Goal: Information Seeking & Learning: Learn about a topic

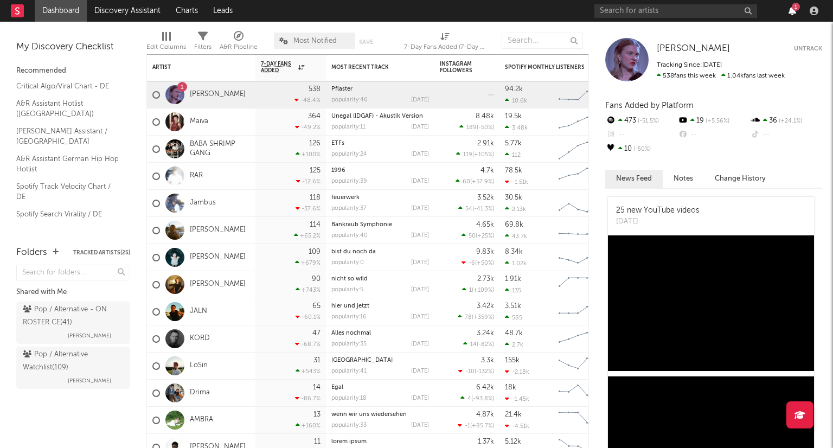
click at [794, 12] on icon "button" at bounding box center [793, 11] width 8 height 9
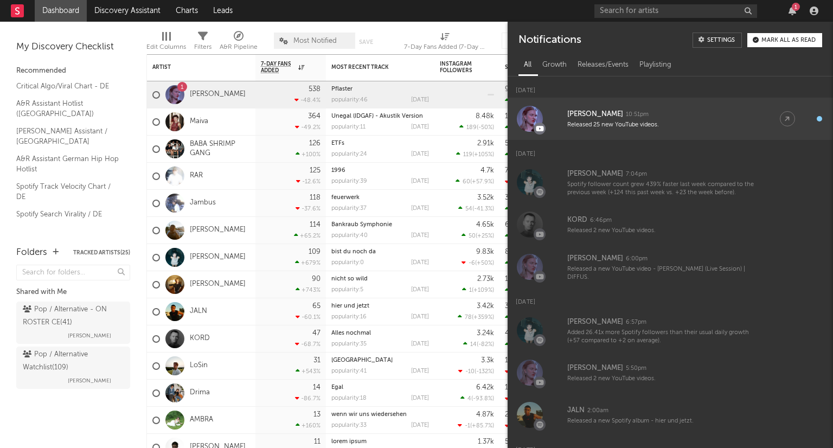
click at [738, 110] on div "[PERSON_NAME] 10:51pm" at bounding box center [663, 114] width 191 height 13
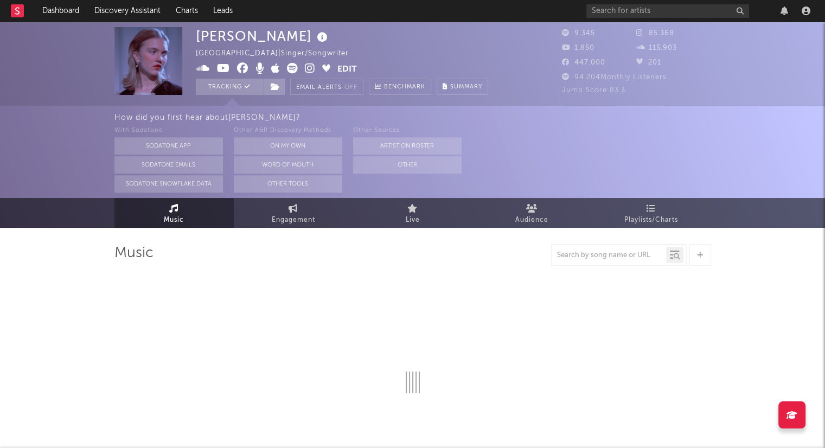
select select "6m"
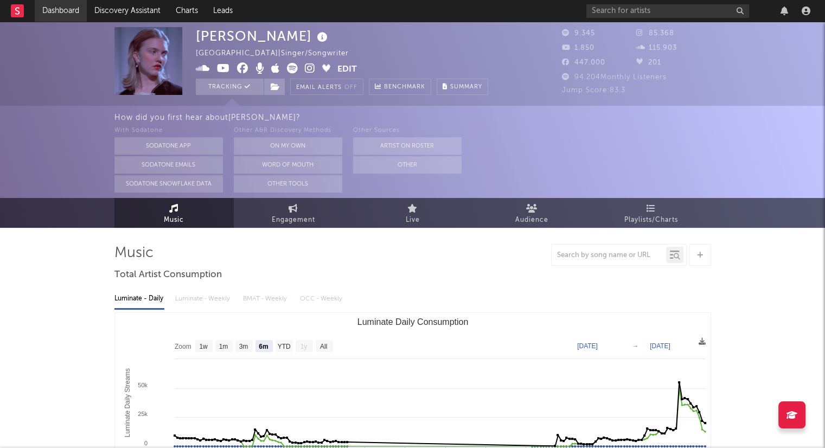
click at [67, 12] on link "Dashboard" at bounding box center [61, 11] width 52 height 22
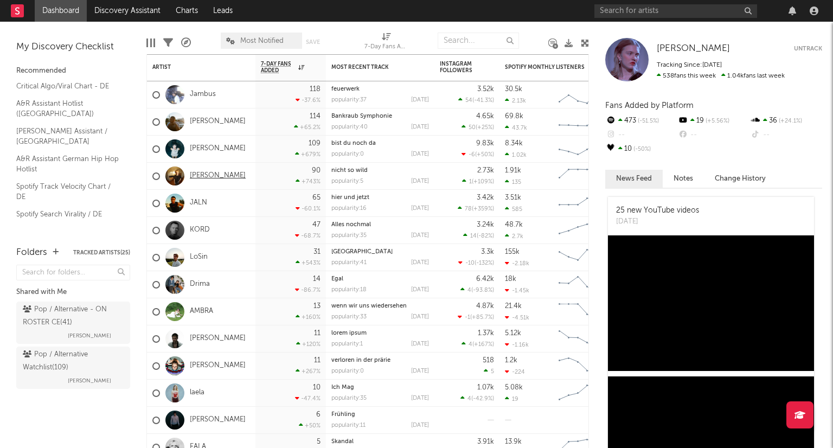
click at [196, 179] on link "[PERSON_NAME]" at bounding box center [218, 175] width 56 height 9
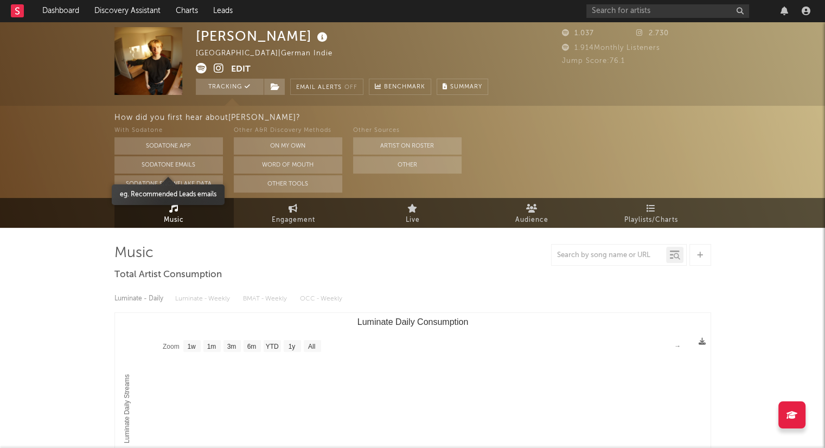
select select "1w"
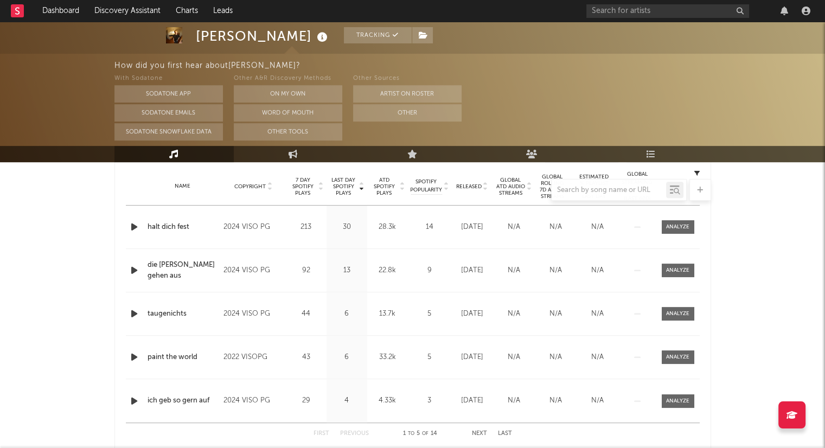
scroll to position [380, 0]
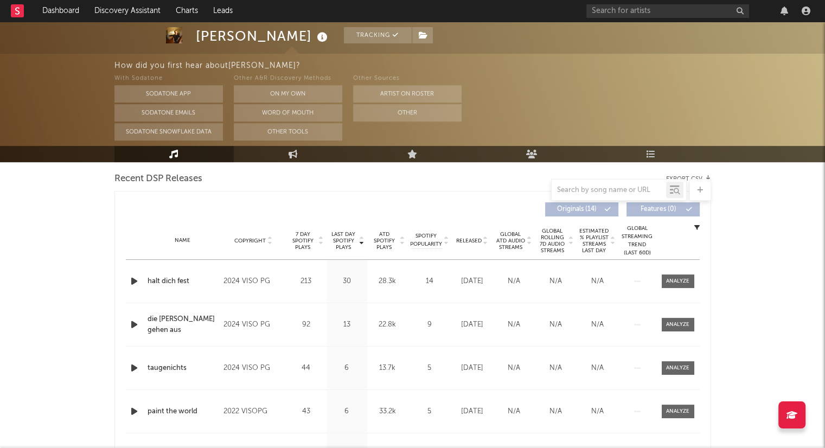
click at [484, 243] on icon at bounding box center [485, 243] width 5 height 4
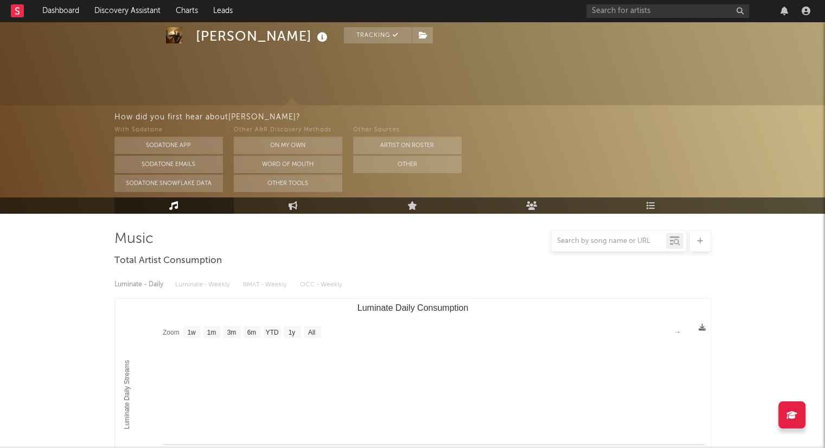
scroll to position [0, 0]
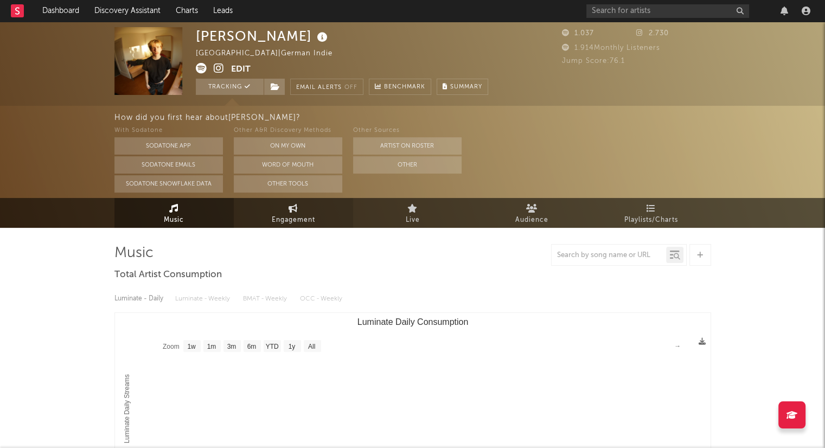
click at [326, 218] on link "Engagement" at bounding box center [293, 213] width 119 height 30
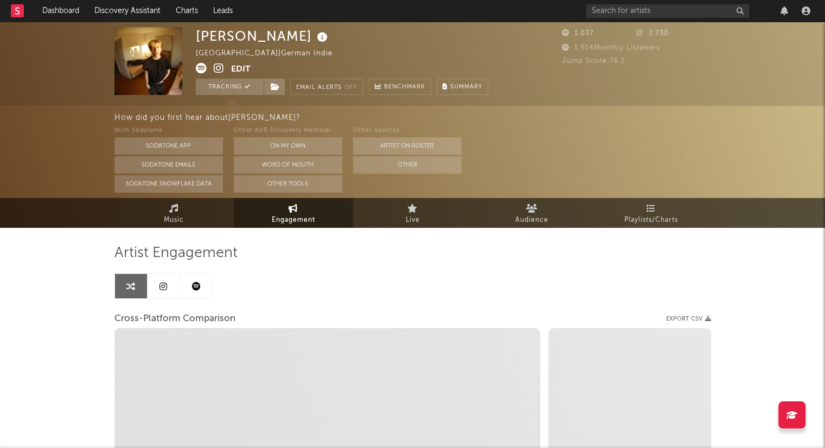
select select "1w"
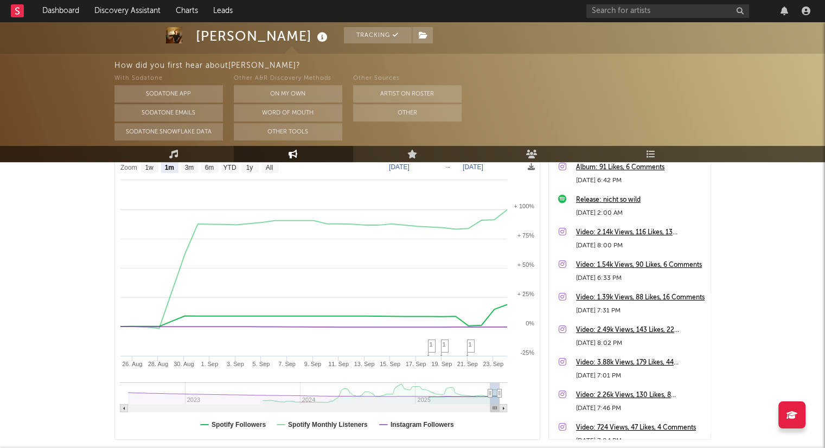
scroll to position [132, 0]
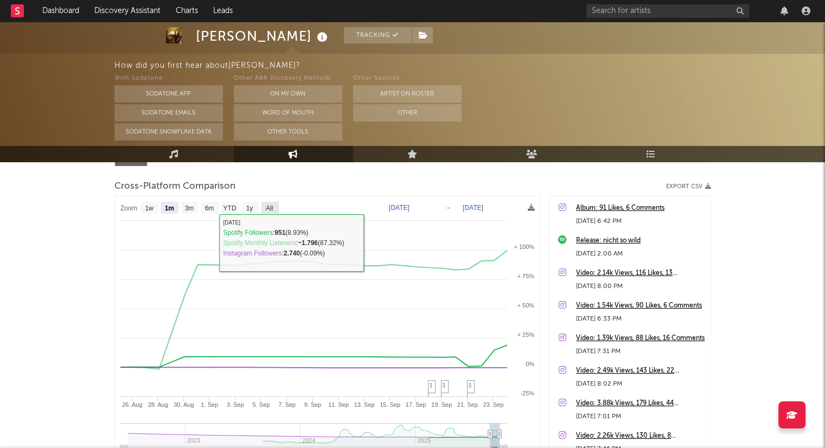
click at [269, 202] on rect at bounding box center [270, 208] width 17 height 12
select select "All"
type input "[DATE]"
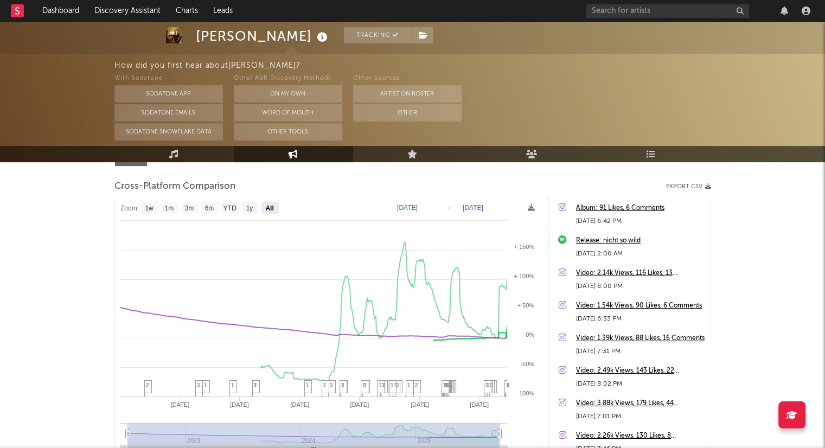
select select "All"
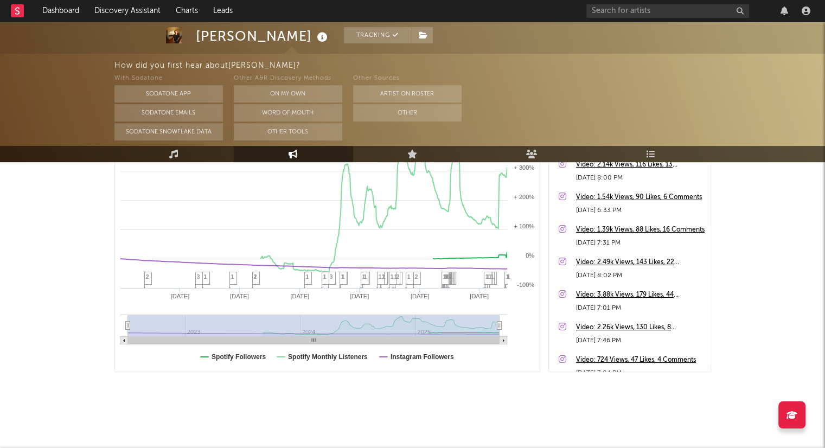
scroll to position [0, 0]
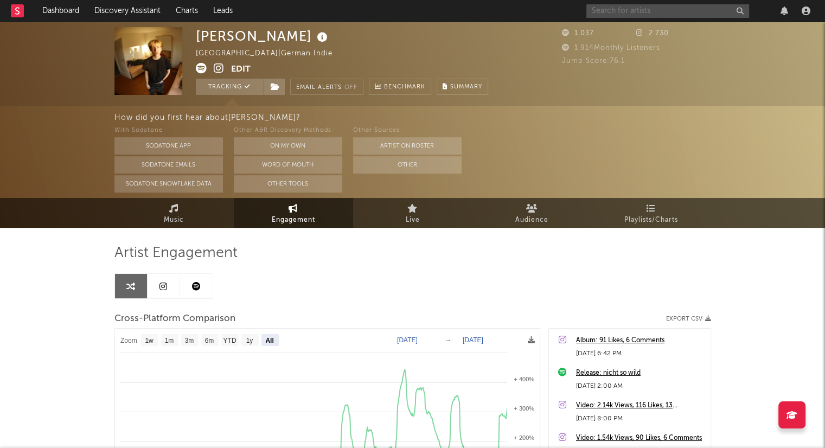
click at [638, 8] on input "text" at bounding box center [668, 11] width 163 height 14
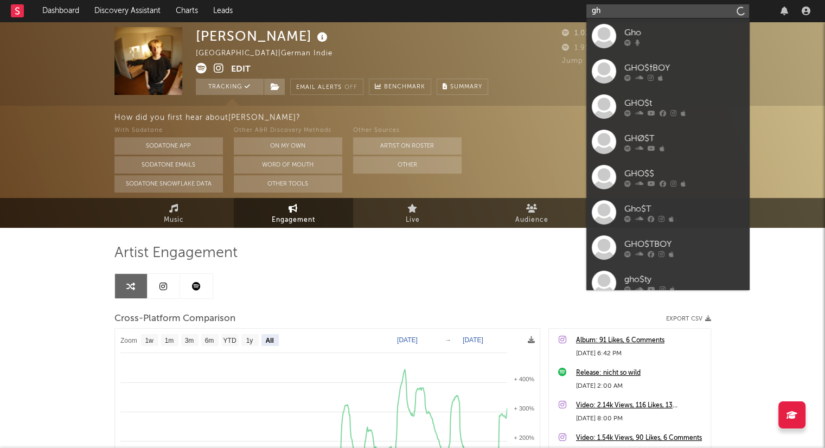
type input "g"
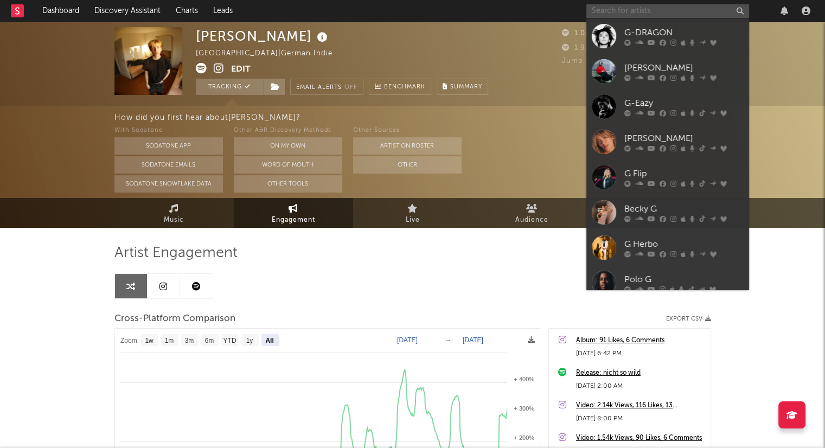
click at [659, 14] on input "text" at bounding box center [668, 11] width 163 height 14
paste input "[URL][DOMAIN_NAME]"
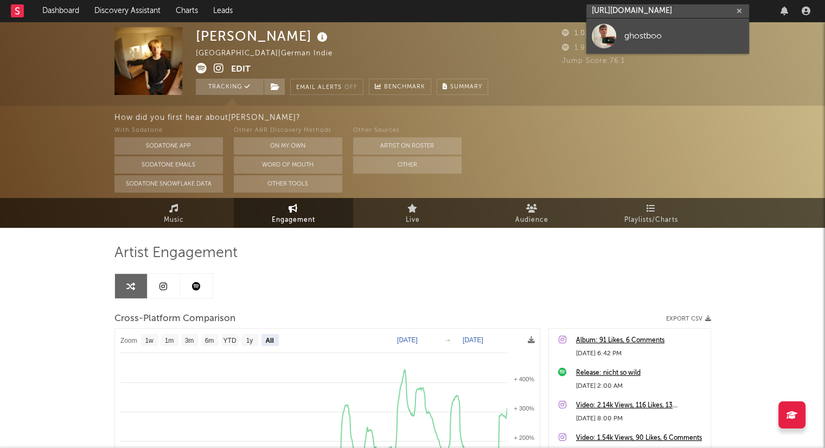
type input "[URL][DOMAIN_NAME]"
click at [698, 40] on div "ghostboo" at bounding box center [684, 35] width 119 height 13
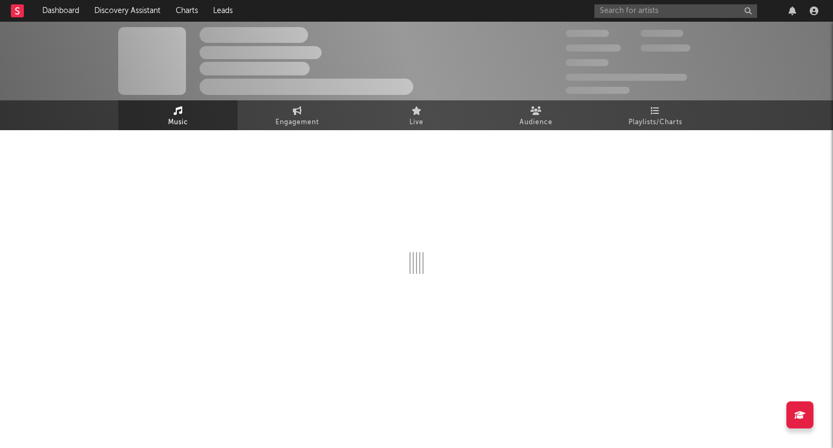
select select "1w"
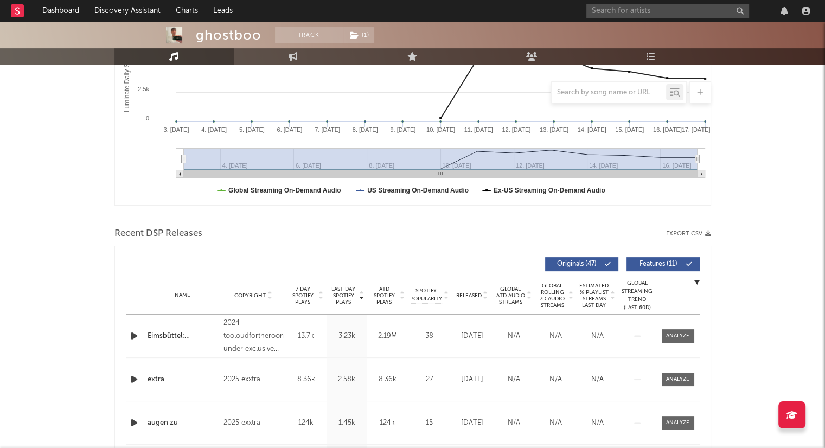
scroll to position [326, 0]
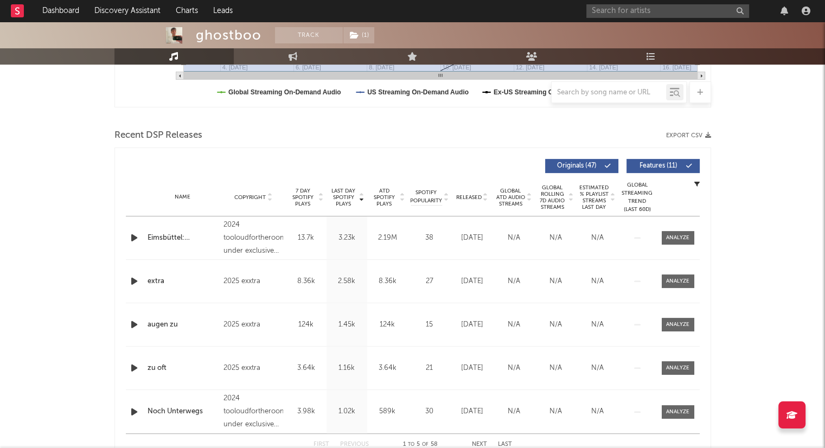
click at [486, 200] on icon at bounding box center [485, 200] width 5 height 4
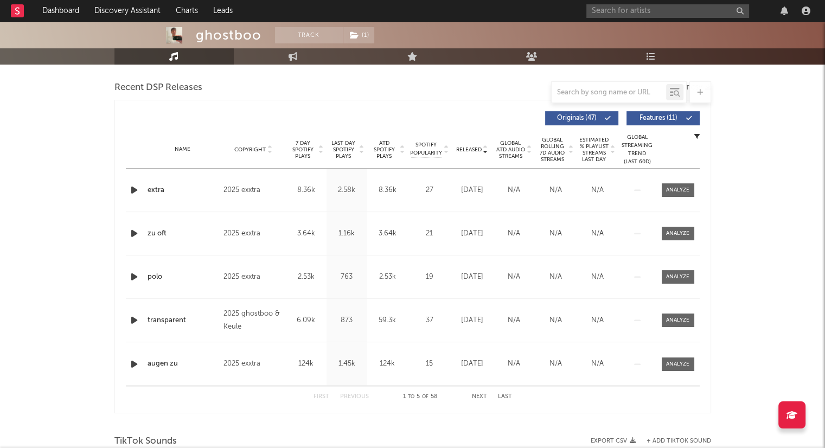
scroll to position [434, 0]
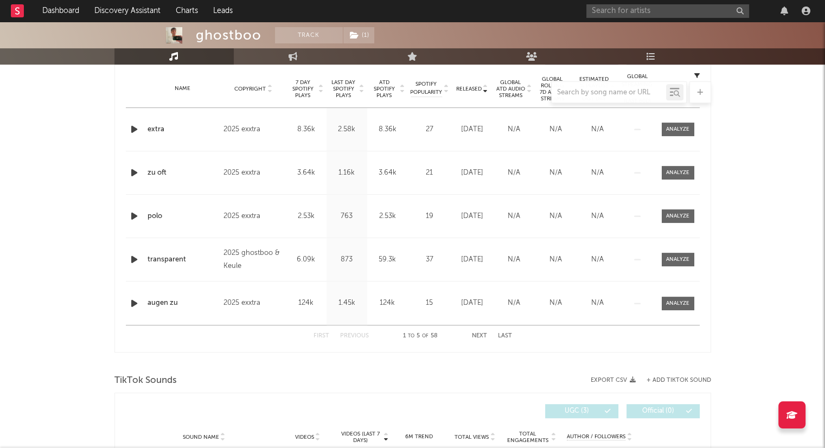
click at [488, 337] on div "First Previous 1 to 5 of 58 Next Last" at bounding box center [413, 336] width 199 height 21
click at [472, 336] on button "Next" at bounding box center [479, 336] width 15 height 6
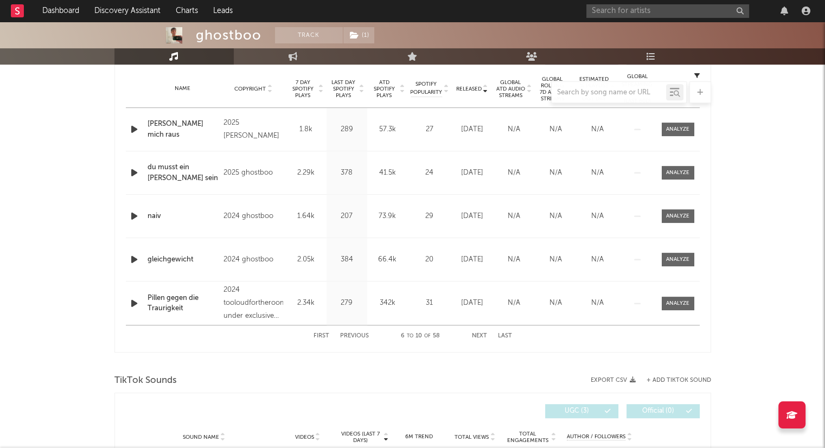
click at [487, 336] on div "First Previous 6 to 10 of 58 Next Last" at bounding box center [413, 336] width 199 height 21
click at [481, 336] on button "Next" at bounding box center [479, 336] width 15 height 6
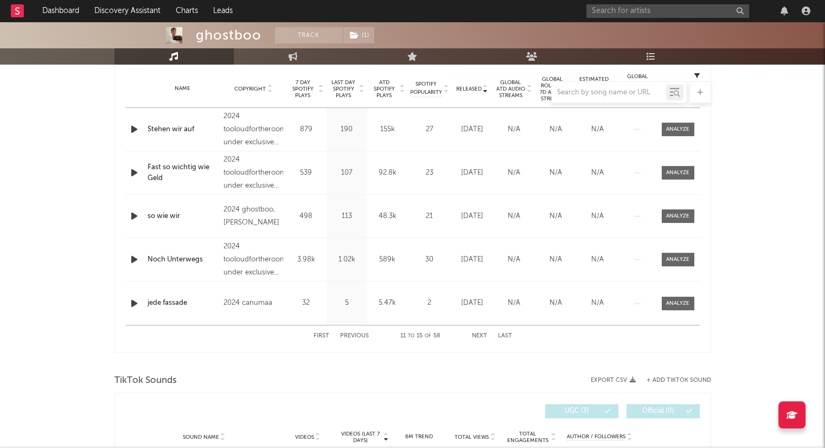
click at [484, 334] on button "Next" at bounding box center [479, 336] width 15 height 6
click at [479, 334] on button "Next" at bounding box center [479, 336] width 15 height 6
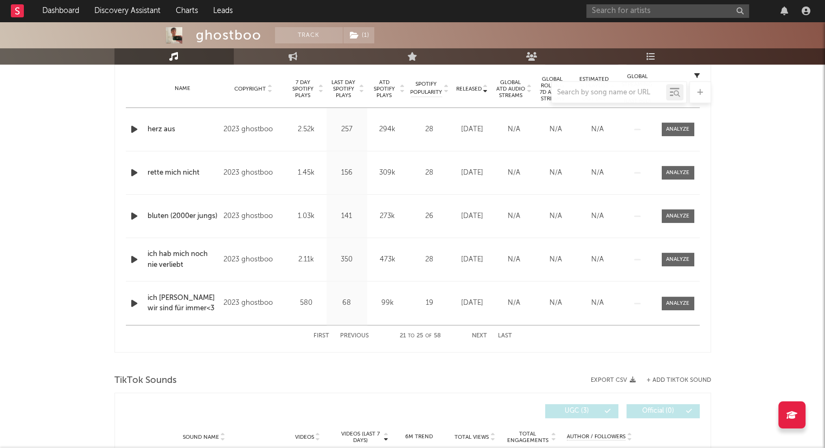
click at [475, 333] on button "Next" at bounding box center [479, 336] width 15 height 6
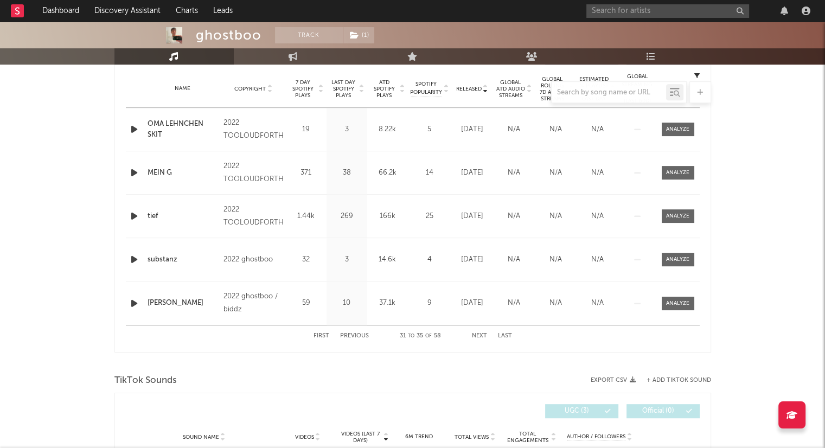
click at [475, 333] on button "Next" at bounding box center [479, 336] width 15 height 6
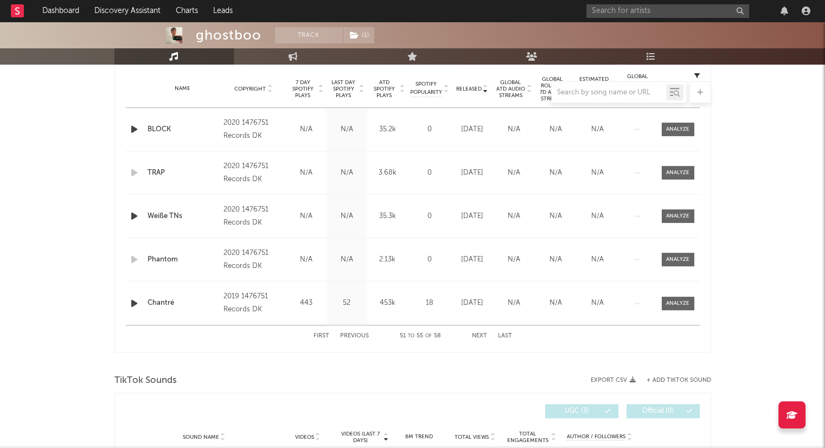
click at [475, 399] on div "Videos (last 7 days) Sound Name Videos Videos (last 7 days) Total Views Total E…" at bounding box center [413, 411] width 574 height 25
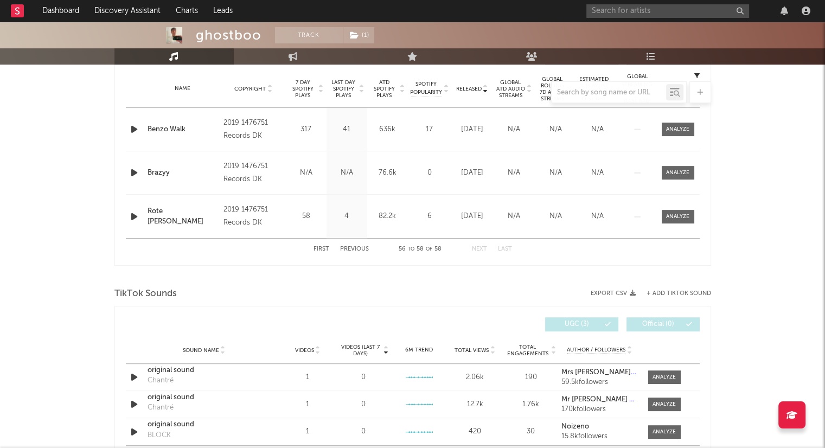
click at [315, 246] on button "First" at bounding box center [322, 249] width 16 height 6
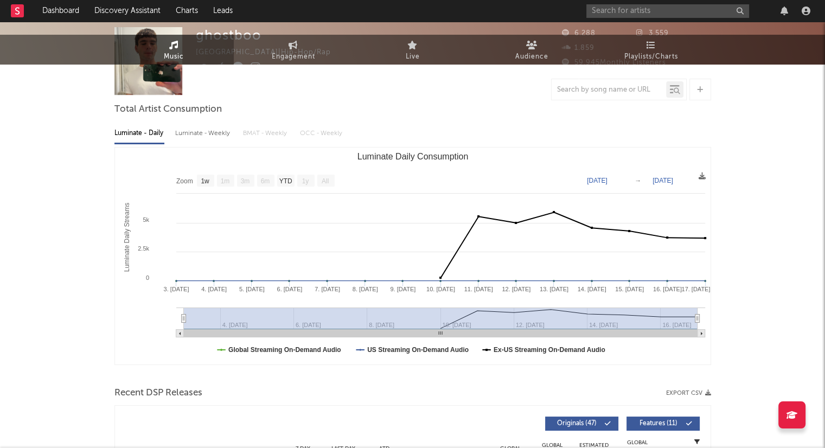
scroll to position [0, 0]
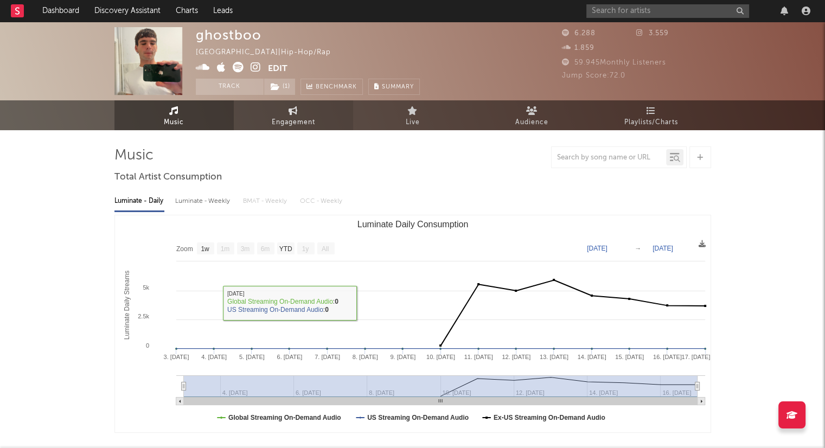
click at [304, 108] on link "Engagement" at bounding box center [293, 115] width 119 height 30
select select "1w"
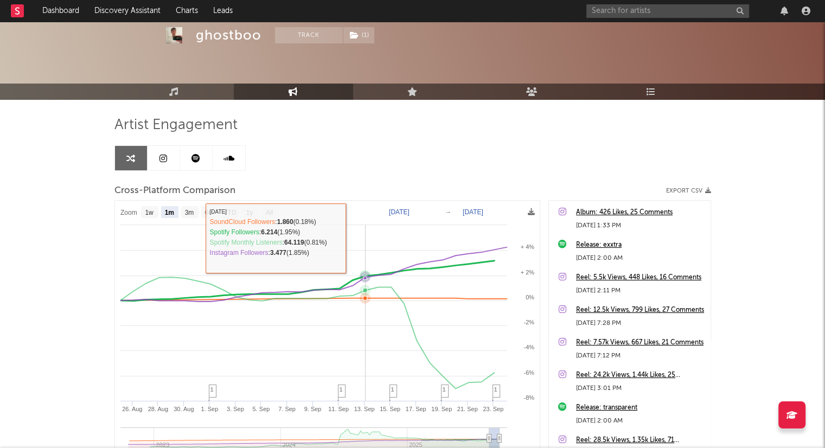
scroll to position [54, 0]
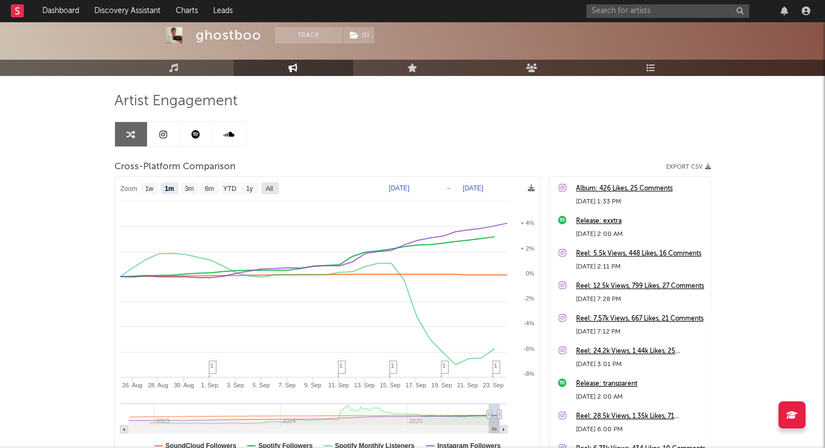
click at [267, 187] on text "All" at bounding box center [268, 189] width 7 height 8
select select "All"
type input "[DATE]"
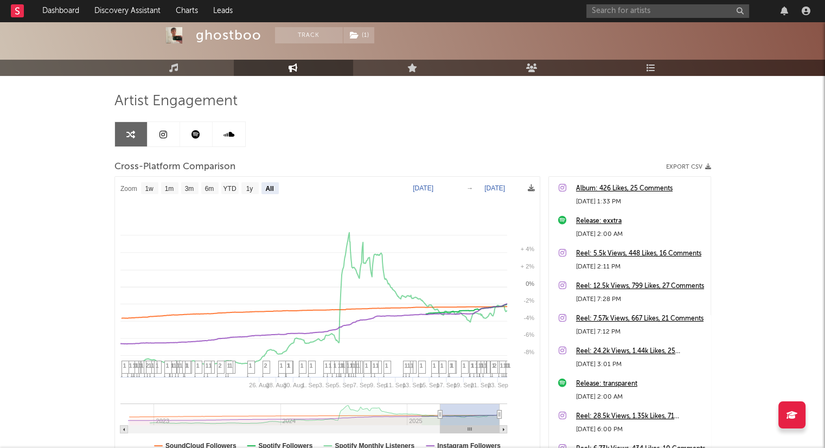
select select "All"
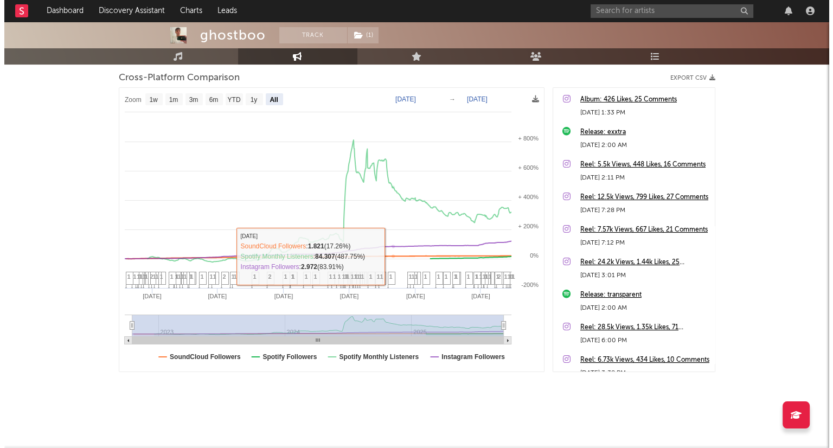
scroll to position [0, 0]
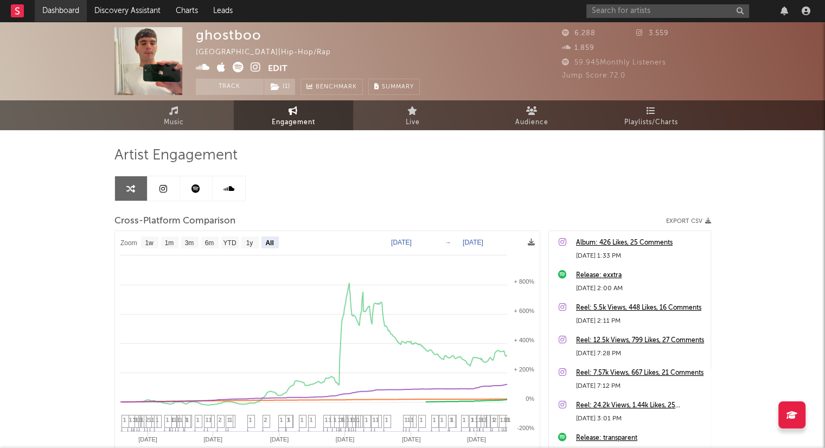
click at [56, 12] on link "Dashboard" at bounding box center [61, 11] width 52 height 22
